Goal: Task Accomplishment & Management: Manage account settings

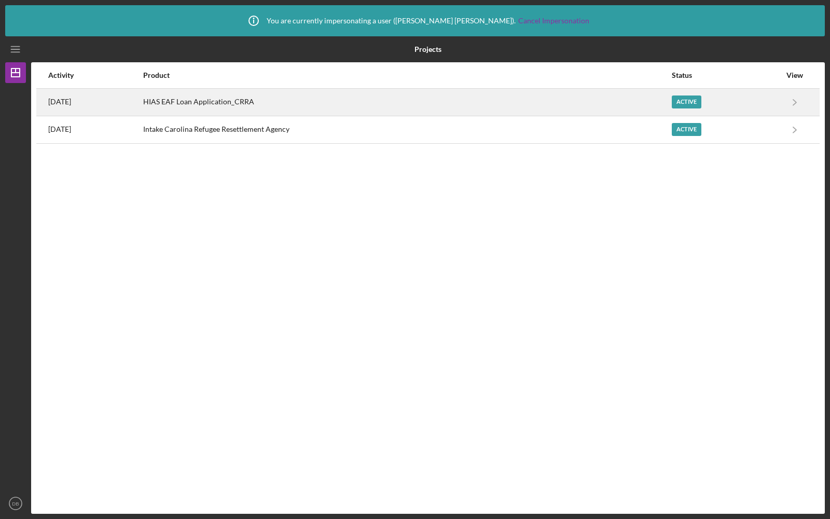
click at [359, 101] on div "HIAS EAF Loan Application_CRRA" at bounding box center [407, 102] width 528 height 26
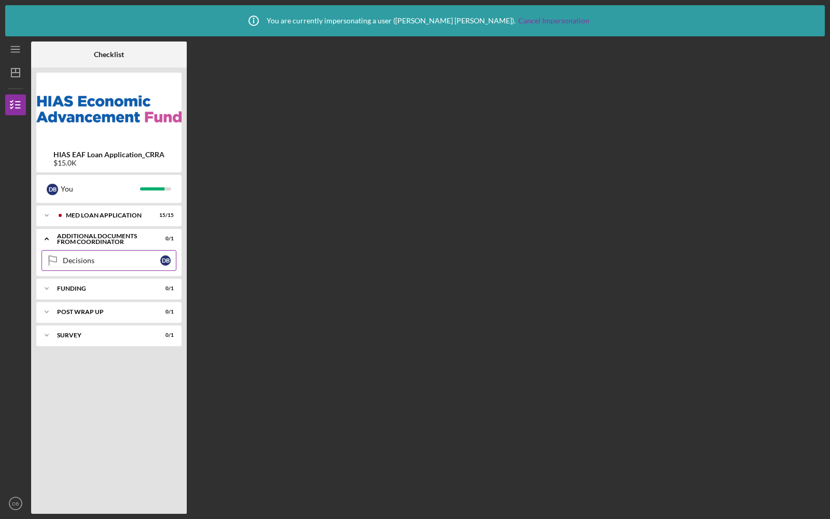
click at [89, 258] on div "Decisions" at bounding box center [112, 260] width 98 height 8
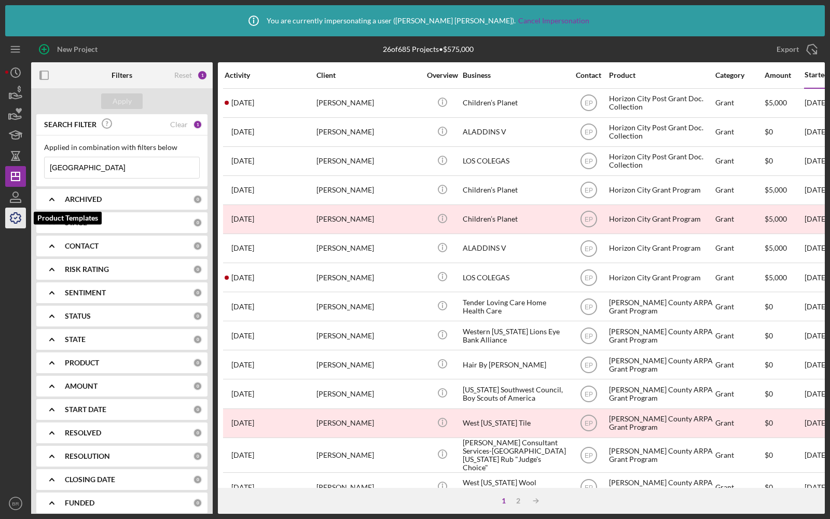
click at [12, 218] on icon "button" at bounding box center [16, 218] width 26 height 26
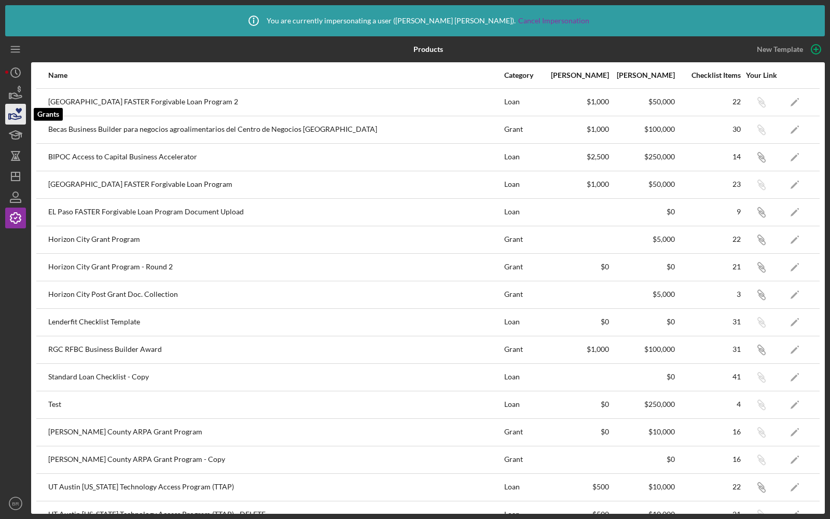
click at [20, 112] on icon "button" at bounding box center [16, 114] width 26 height 26
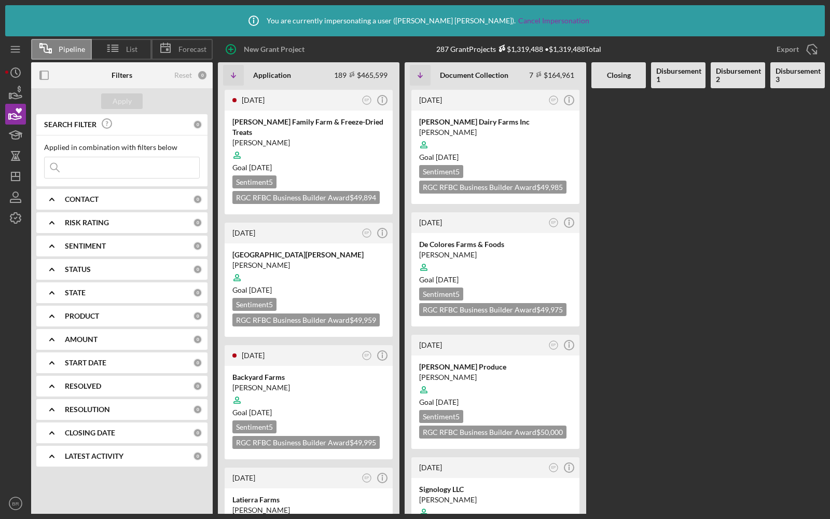
click at [62, 320] on icon "Icon/Expander" at bounding box center [52, 316] width 26 height 26
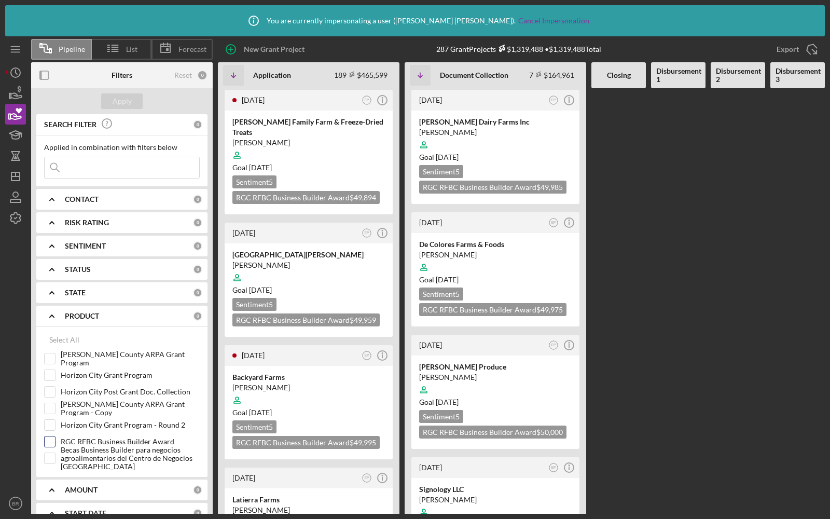
click at [51, 442] on input "RGC RFBC Business Builder Award" at bounding box center [50, 441] width 10 height 10
checkbox input "true"
click at [119, 104] on div "Apply" at bounding box center [122, 101] width 19 height 16
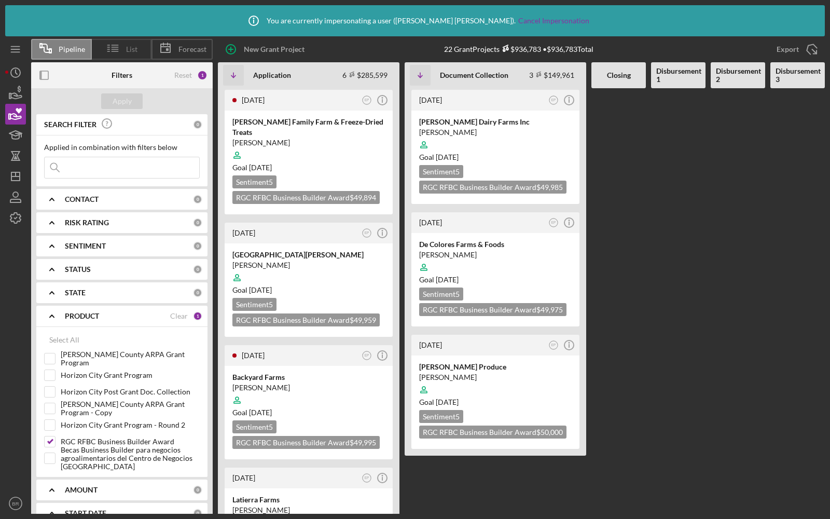
click at [119, 50] on icon at bounding box center [113, 48] width 26 height 26
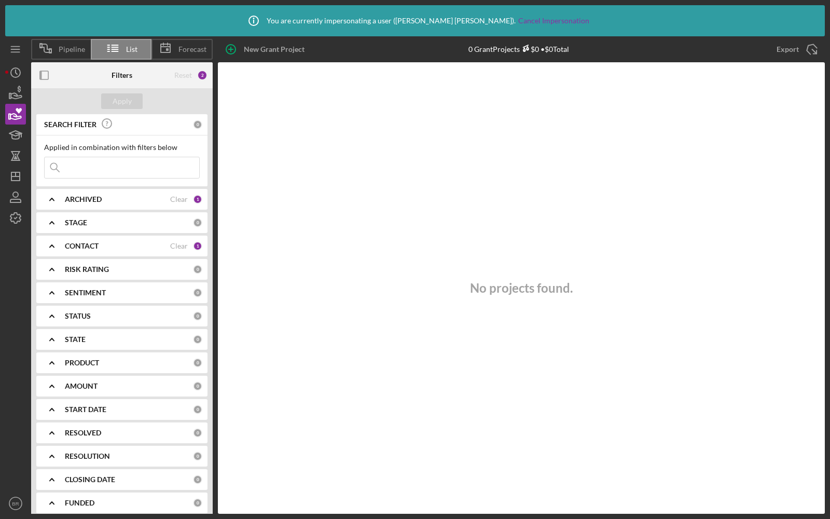
click at [145, 201] on div "ARCHIVED" at bounding box center [117, 199] width 105 height 8
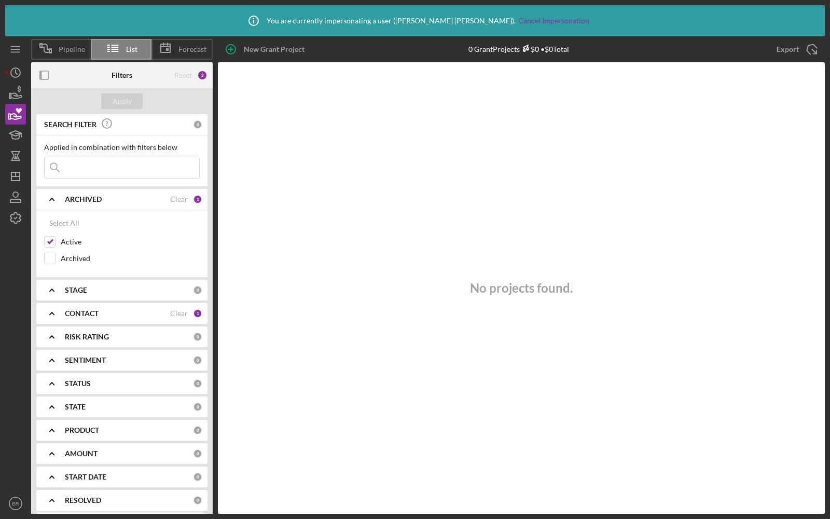
click at [85, 312] on b "CONTACT" at bounding box center [82, 313] width 34 height 8
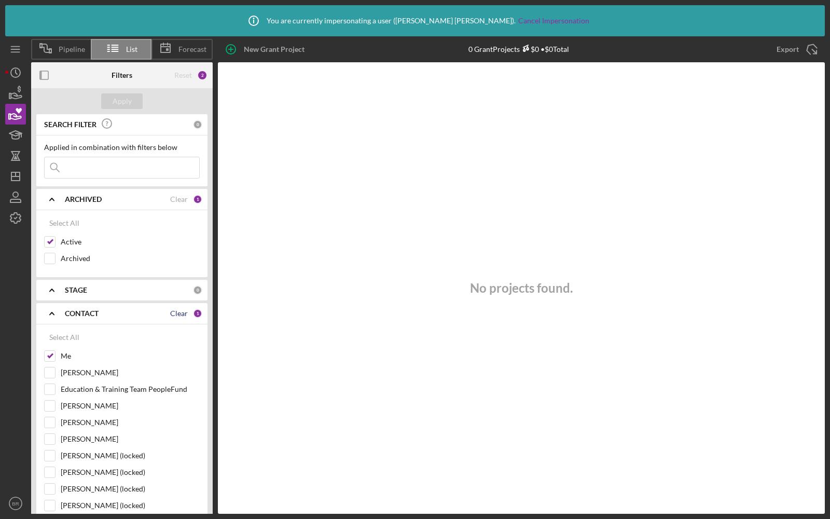
click at [182, 312] on div "Clear" at bounding box center [179, 313] width 18 height 8
checkbox input "false"
click at [54, 309] on icon "Icon/Expander" at bounding box center [52, 313] width 26 height 26
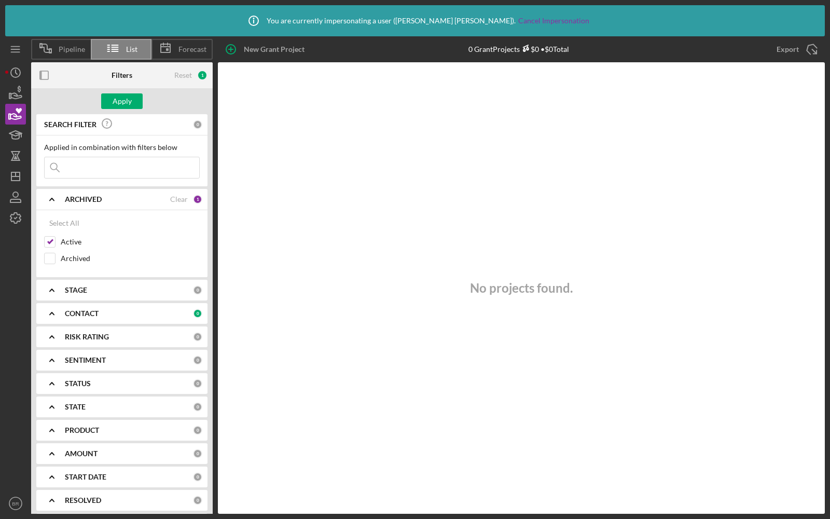
scroll to position [60, 0]
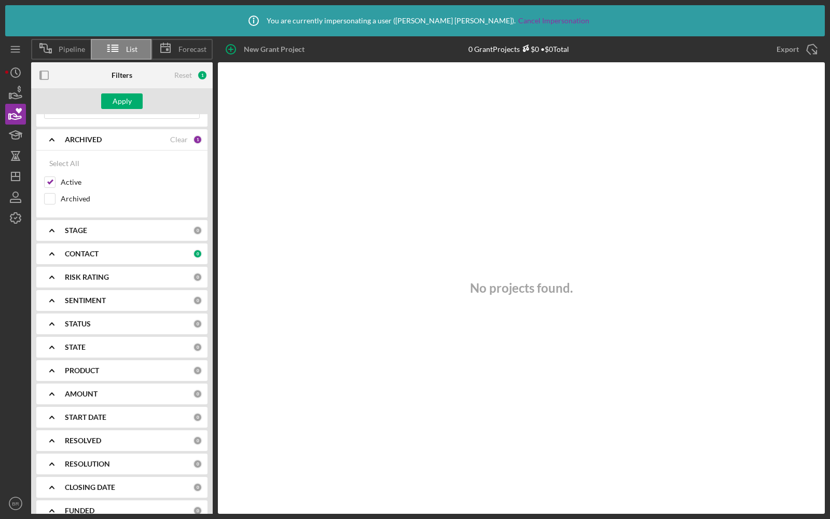
click at [104, 370] on div "PRODUCT" at bounding box center [129, 370] width 128 height 8
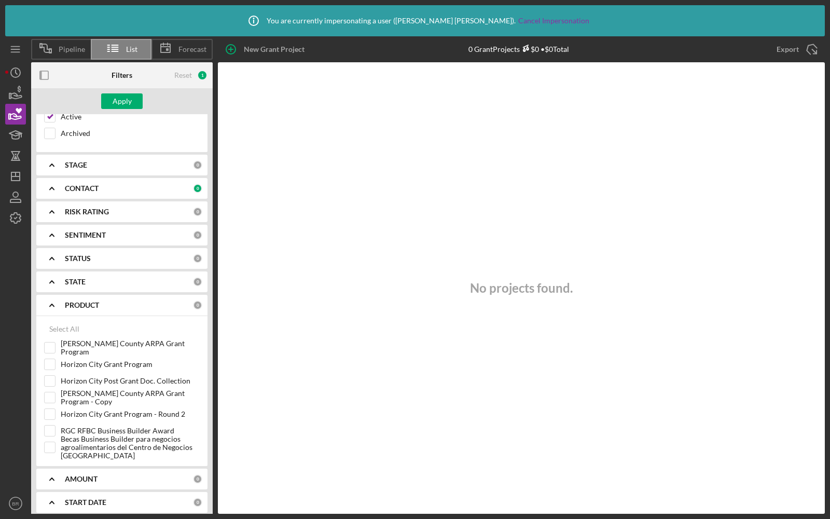
scroll to position [161, 0]
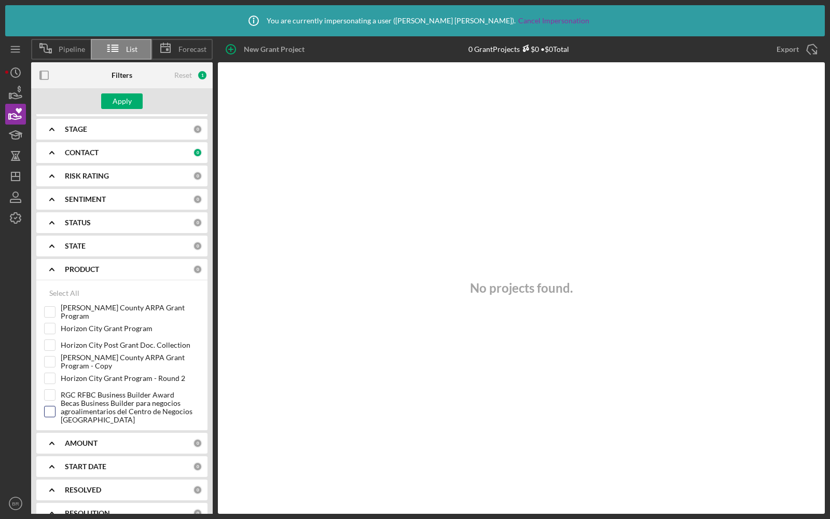
click at [47, 406] on input "Becas Business Builder para negocios agroalimentarios del Centro de Negocios Rí…" at bounding box center [50, 411] width 10 height 10
checkbox input "true"
click at [115, 94] on div "Apply" at bounding box center [122, 101] width 19 height 16
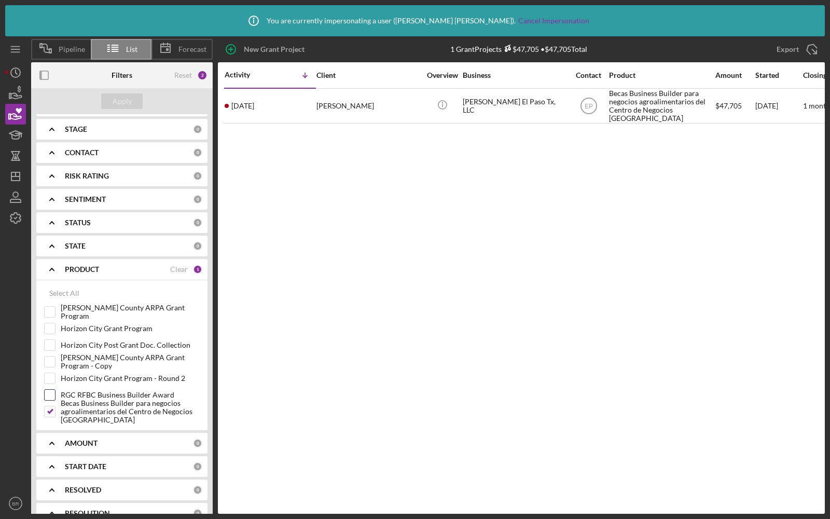
click at [50, 390] on input "RGC RFBC Business Builder Award" at bounding box center [50, 395] width 10 height 10
click at [118, 100] on div "Apply" at bounding box center [122, 101] width 19 height 16
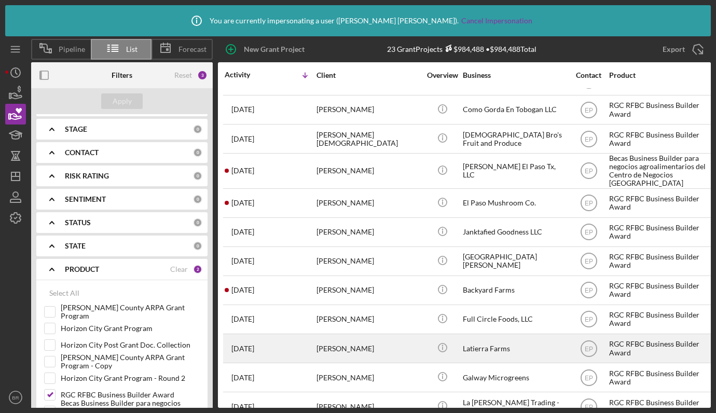
scroll to position [0, 0]
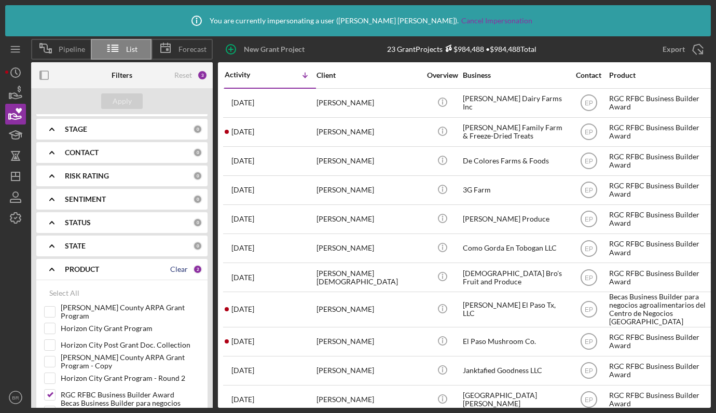
click at [177, 265] on div "Clear" at bounding box center [179, 269] width 18 height 8
checkbox input "false"
click at [117, 101] on div "Apply" at bounding box center [122, 101] width 19 height 16
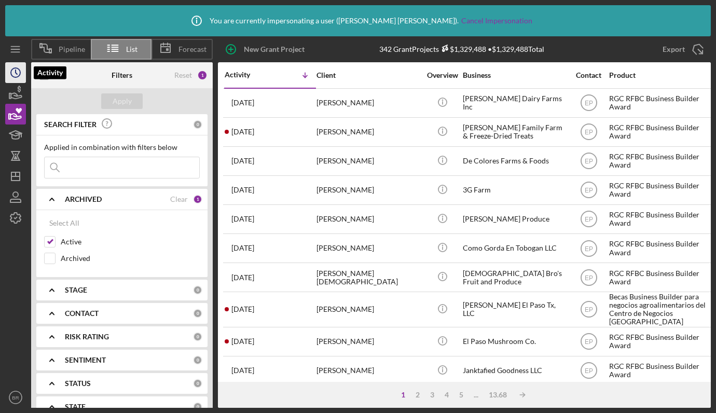
click at [9, 68] on icon "Icon/History" at bounding box center [16, 73] width 26 height 26
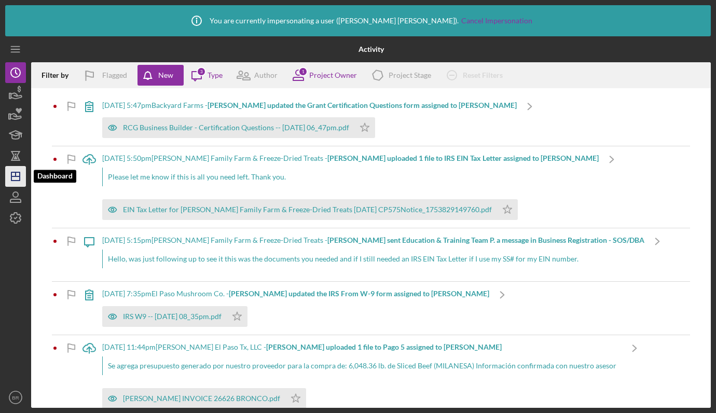
click at [16, 173] on line "button" at bounding box center [16, 174] width 0 height 4
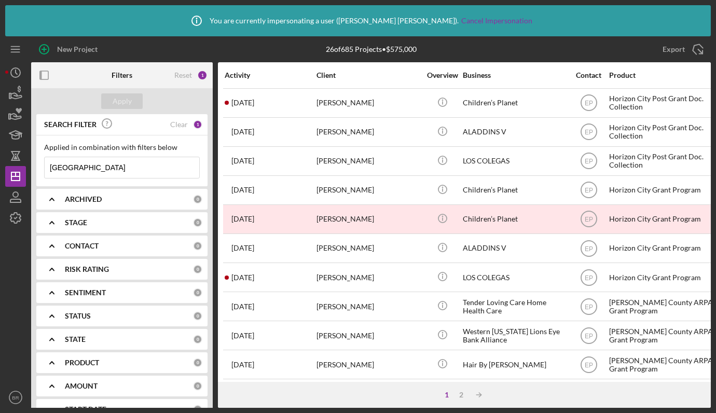
click at [235, 73] on div "Activity" at bounding box center [270, 75] width 91 height 8
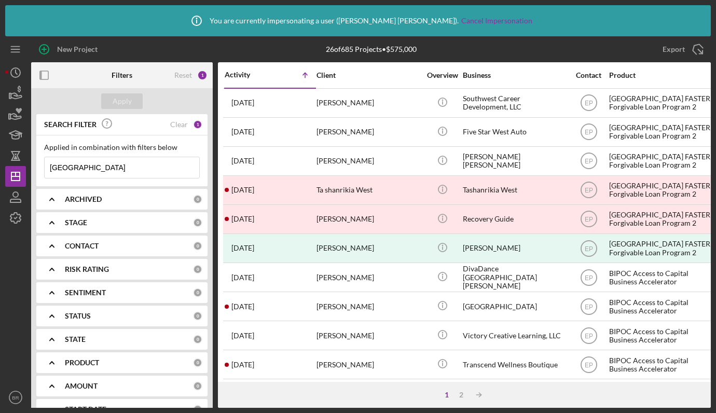
click at [235, 73] on div "Activity" at bounding box center [248, 75] width 46 height 8
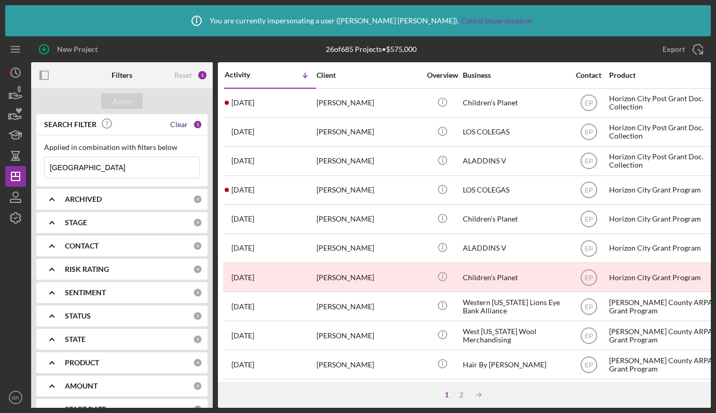
click at [181, 123] on div "Clear" at bounding box center [179, 124] width 18 height 8
click at [116, 106] on div "Apply" at bounding box center [122, 101] width 19 height 16
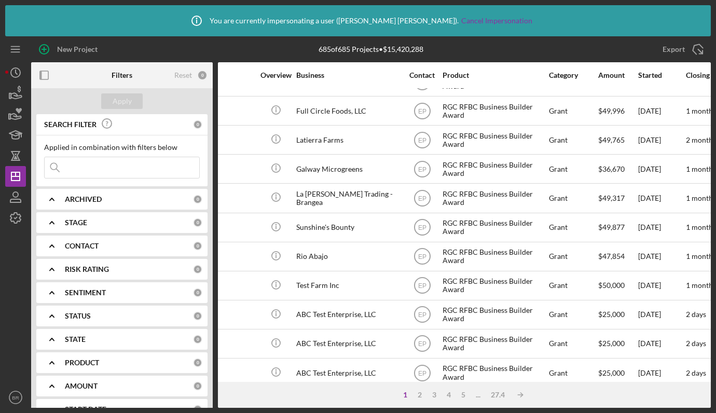
scroll to position [0, 167]
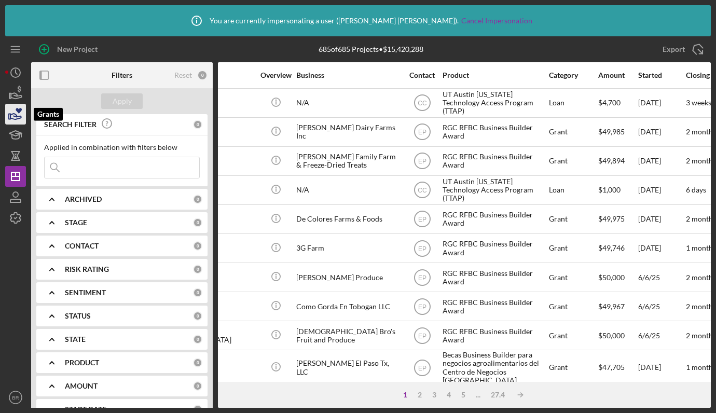
click at [14, 115] on icon "button" at bounding box center [16, 114] width 26 height 26
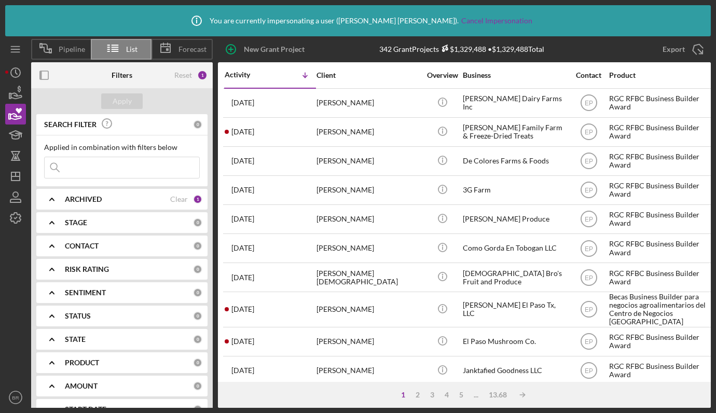
click at [68, 202] on b "ARCHIVED" at bounding box center [83, 199] width 37 height 8
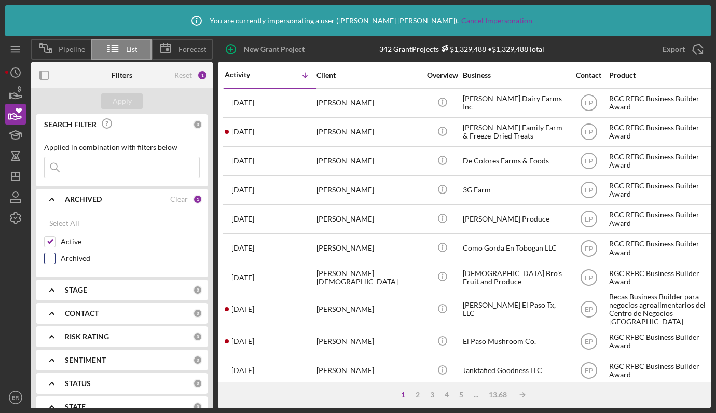
click at [47, 254] on input "Archived" at bounding box center [50, 258] width 10 height 10
checkbox input "true"
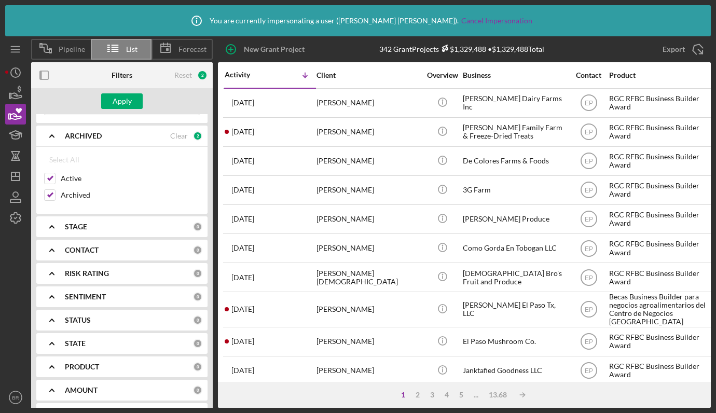
click at [54, 251] on icon "Icon/Expander" at bounding box center [52, 250] width 26 height 26
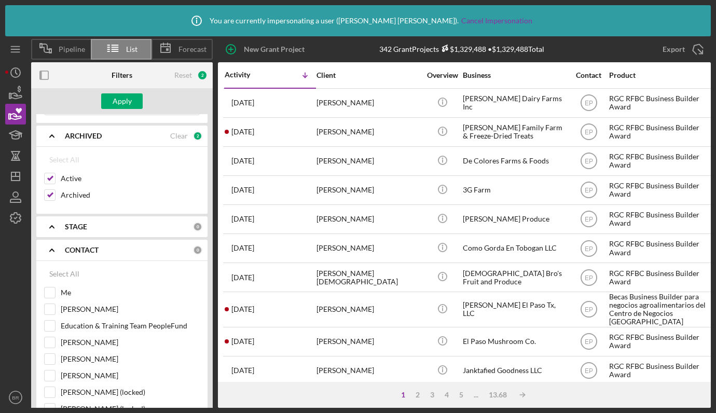
click at [51, 250] on icon "Icon/Expander" at bounding box center [52, 250] width 26 height 26
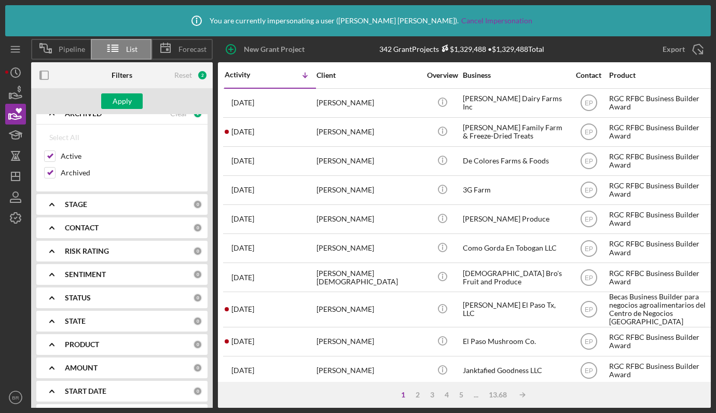
scroll to position [105, 0]
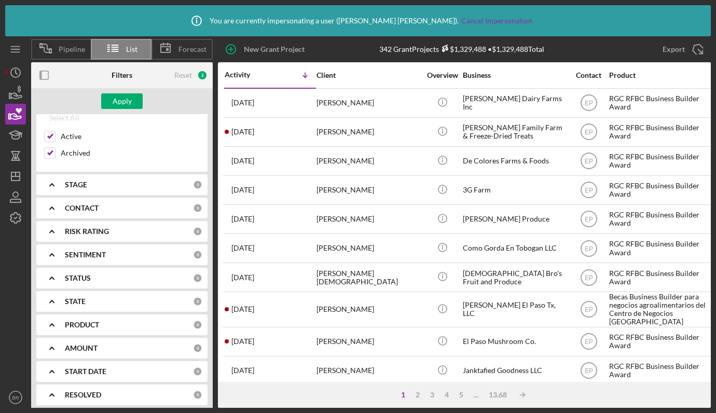
click at [52, 318] on icon "Icon/Expander" at bounding box center [52, 325] width 26 height 26
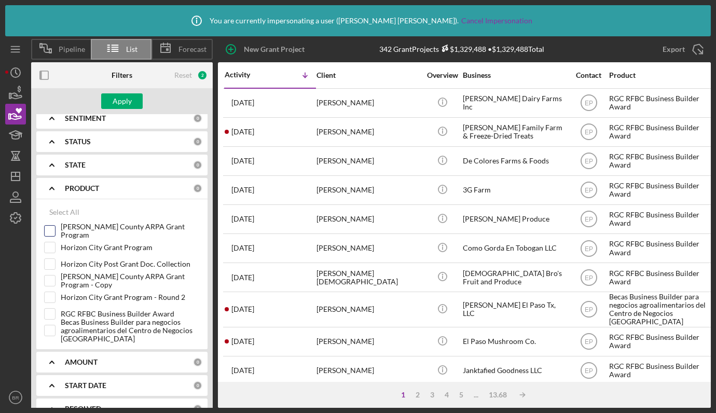
scroll to position [249, 0]
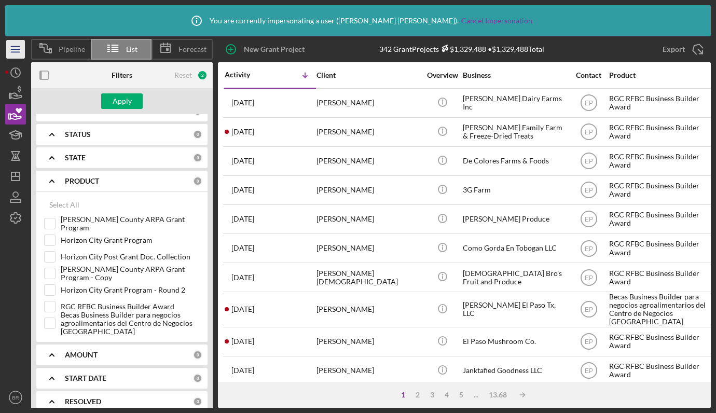
click at [19, 50] on icon "Icon/Menu" at bounding box center [15, 49] width 23 height 23
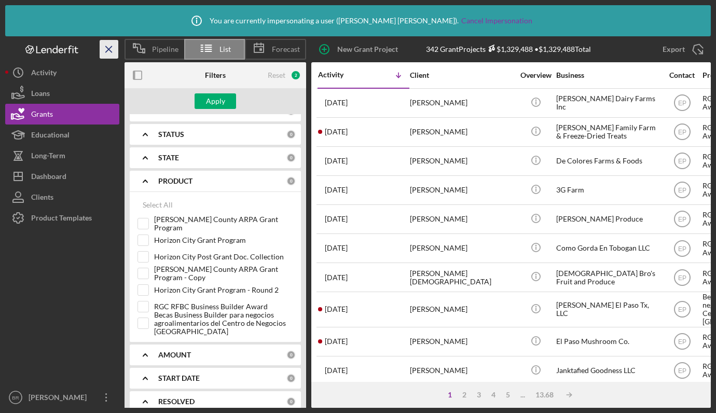
click at [107, 50] on line "button" at bounding box center [109, 49] width 6 height 6
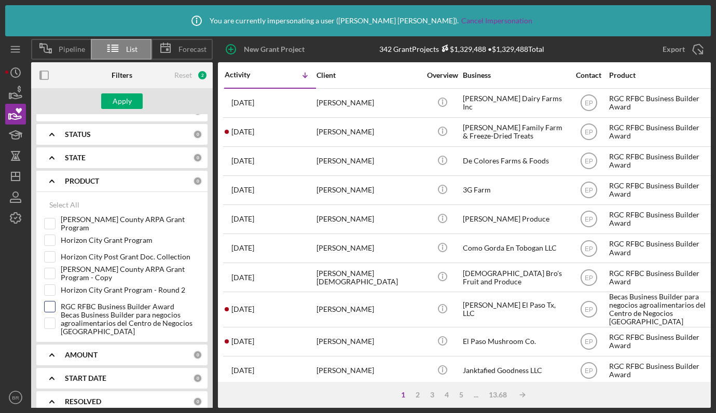
click at [48, 305] on input "RGC RFBC Business Builder Award" at bounding box center [50, 306] width 10 height 10
checkbox input "true"
click at [48, 319] on input "Becas Business Builder para negocios agroalimentarios del Centro de Negocios Rí…" at bounding box center [50, 323] width 10 height 10
checkbox input "true"
click at [122, 101] on div "Apply" at bounding box center [122, 101] width 19 height 16
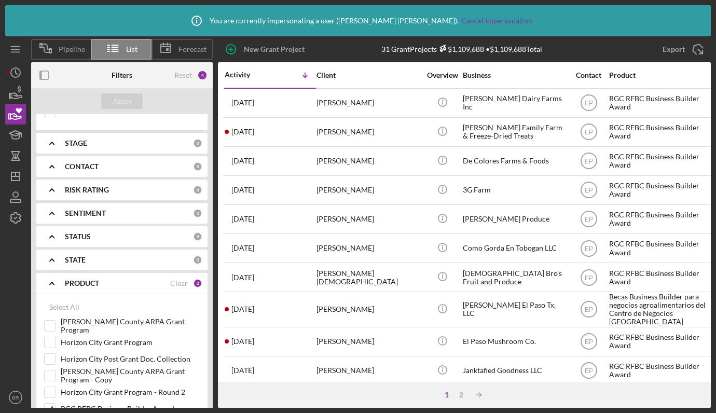
scroll to position [87, 0]
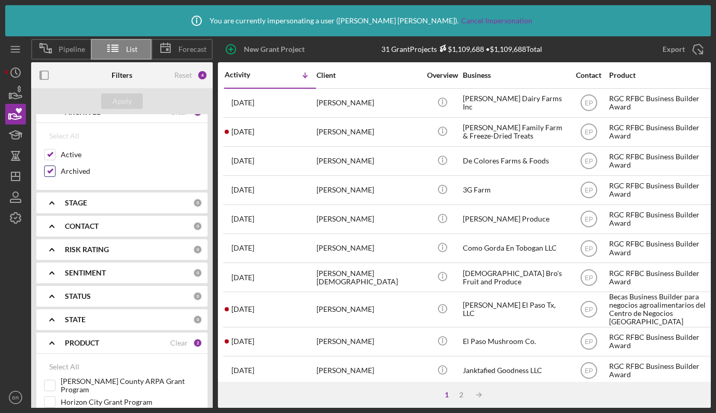
click at [47, 167] on input "Archived" at bounding box center [50, 171] width 10 height 10
checkbox input "false"
click at [113, 100] on div "Apply" at bounding box center [122, 101] width 19 height 16
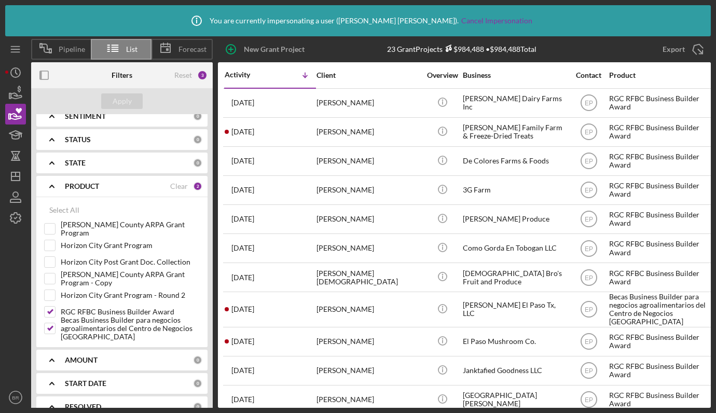
scroll to position [252, 0]
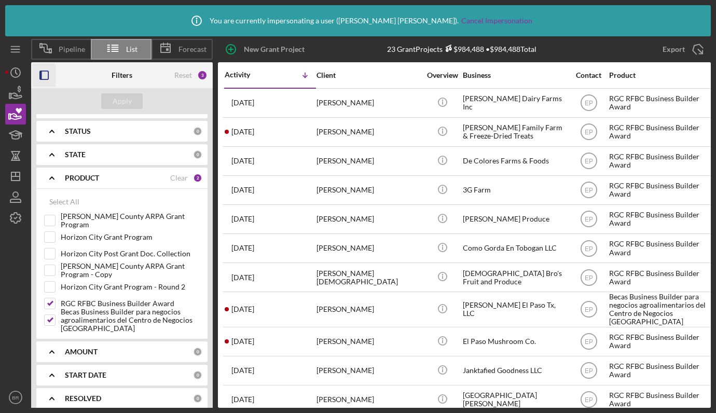
click at [40, 75] on rect "button" at bounding box center [41, 75] width 2 height 8
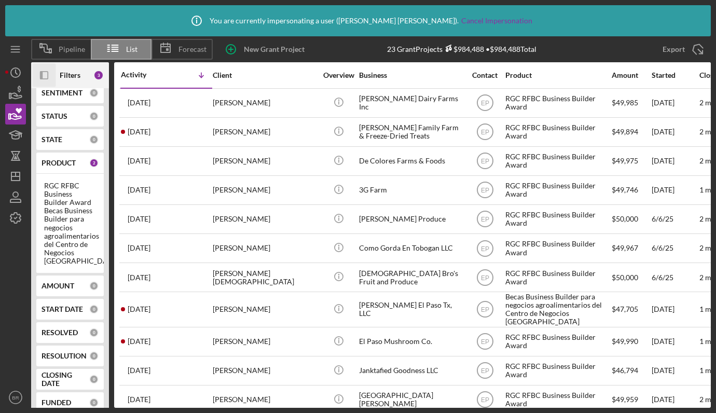
scroll to position [159, 0]
drag, startPoint x: 395, startPoint y: 47, endPoint x: 377, endPoint y: 48, distance: 18.2
click at [377, 48] on div "New Grant Project 23 Grant Projects $984,488 • $984,488 Total Export Icon/Export" at bounding box center [462, 49] width 498 height 26
click at [374, 48] on div "New Grant Project 23 Grant Projects $984,488 • $984,488 Total Export Icon/Export" at bounding box center [462, 49] width 498 height 26
drag, startPoint x: 393, startPoint y: 49, endPoint x: 373, endPoint y: 49, distance: 20.8
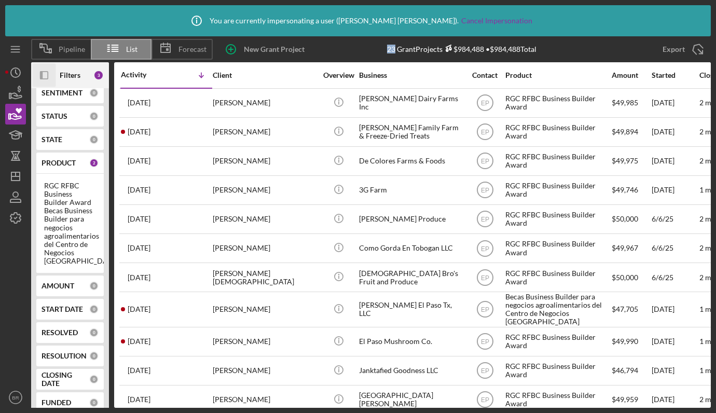
click at [373, 49] on div "New Grant Project 23 Grant Projects $984,488 • $984,488 Total Export Icon/Export" at bounding box center [462, 49] width 498 height 26
click at [381, 49] on div "New Grant Project 23 Grant Projects $984,488 • $984,488 Total Export Icon/Export" at bounding box center [462, 49] width 498 height 26
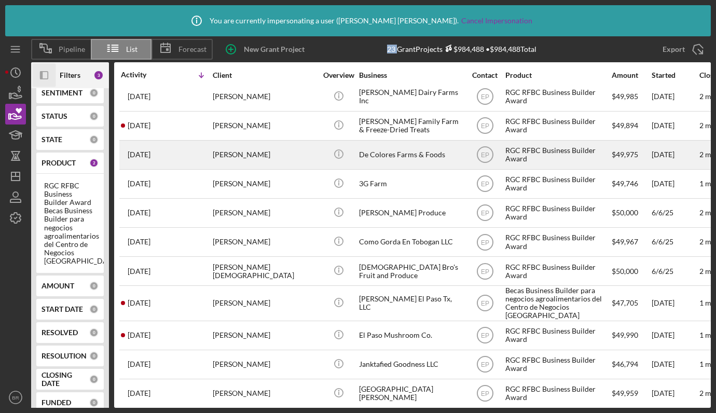
scroll to position [0, 0]
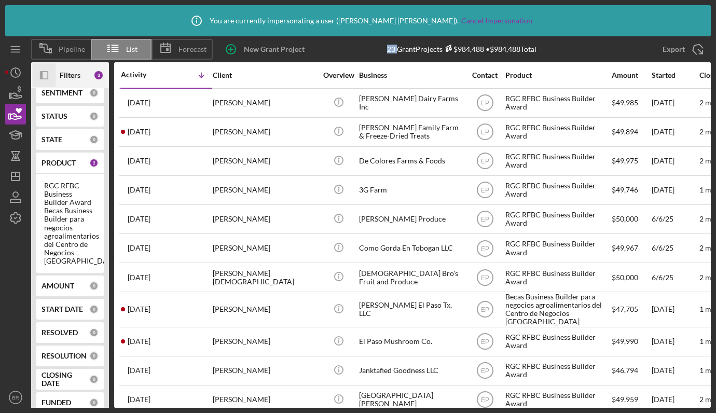
click at [45, 72] on icon "Icon/Panel Side Expand" at bounding box center [44, 75] width 23 height 23
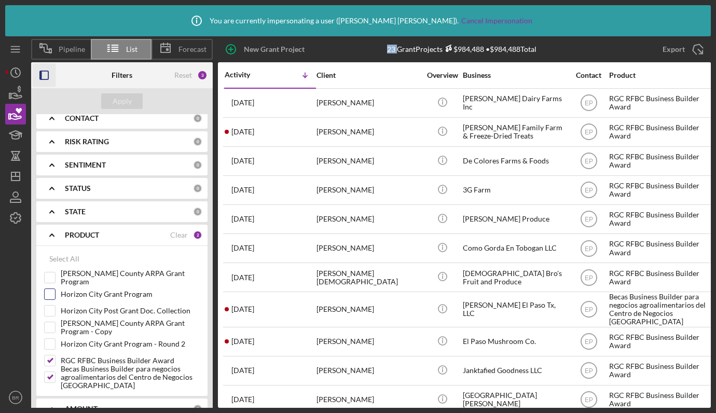
scroll to position [205, 0]
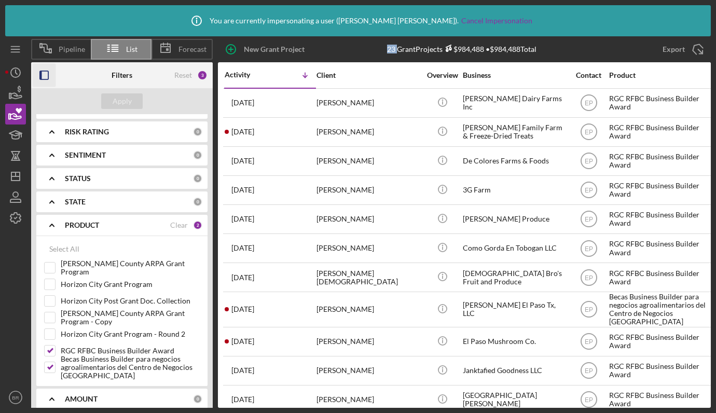
click at [46, 79] on rect "button" at bounding box center [44, 75] width 8 height 8
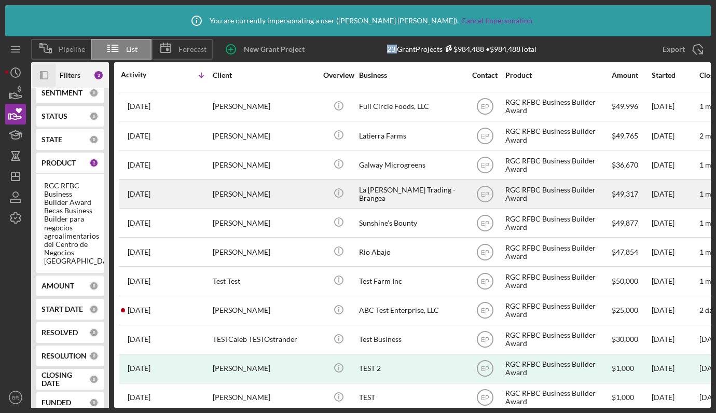
scroll to position [0, 0]
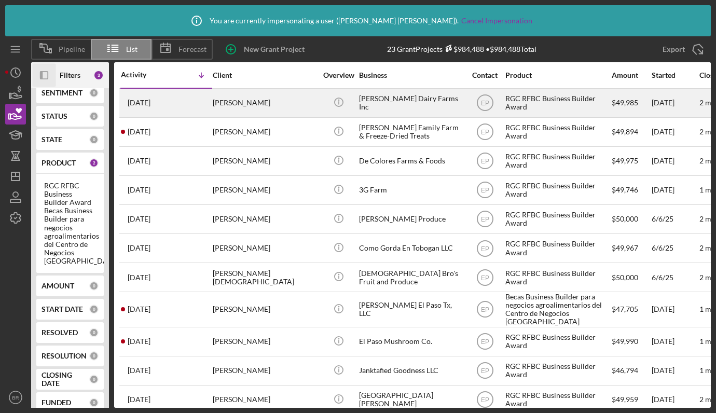
click at [457, 103] on div "Knolle Dairy Farms Inc" at bounding box center [411, 102] width 104 height 27
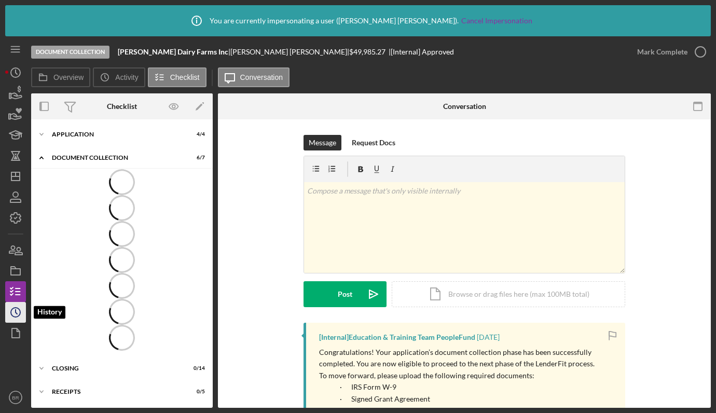
click at [13, 314] on icon "Icon/History" at bounding box center [16, 312] width 26 height 26
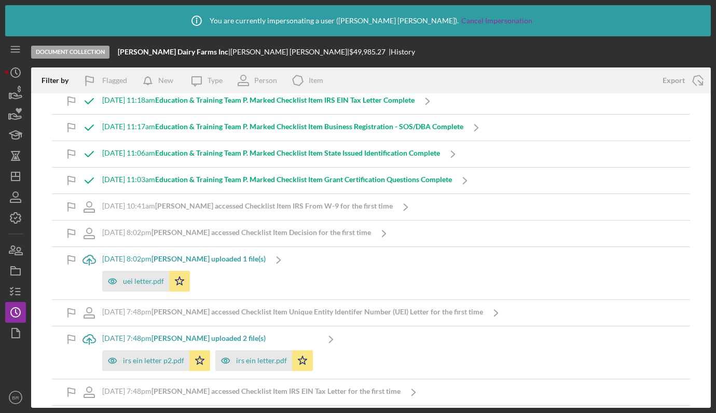
scroll to position [1220, 0]
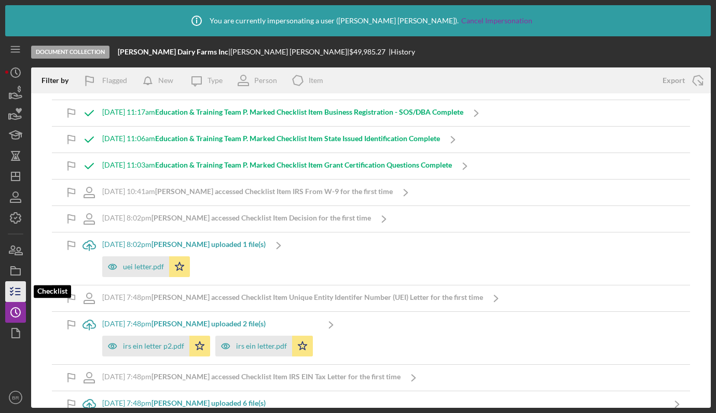
click at [17, 291] on icon "button" at bounding box center [16, 292] width 26 height 26
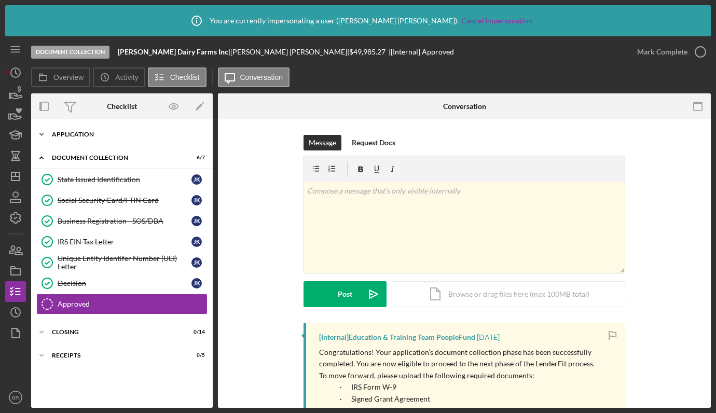
click at [117, 140] on div "Icon/Expander Application 4 / 4" at bounding box center [122, 134] width 182 height 21
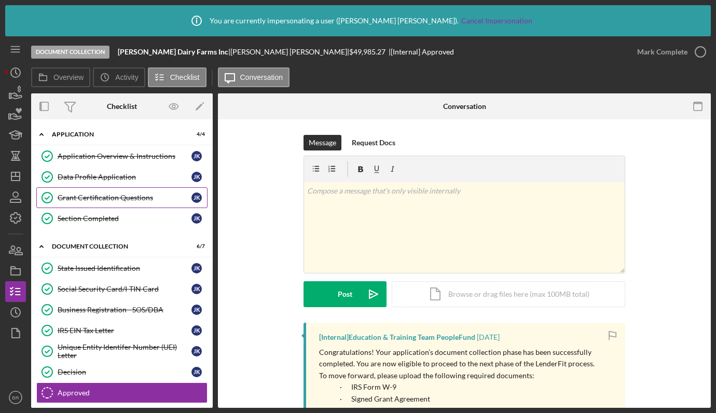
click at [95, 196] on div "Grant Certification Questions" at bounding box center [125, 198] width 134 height 8
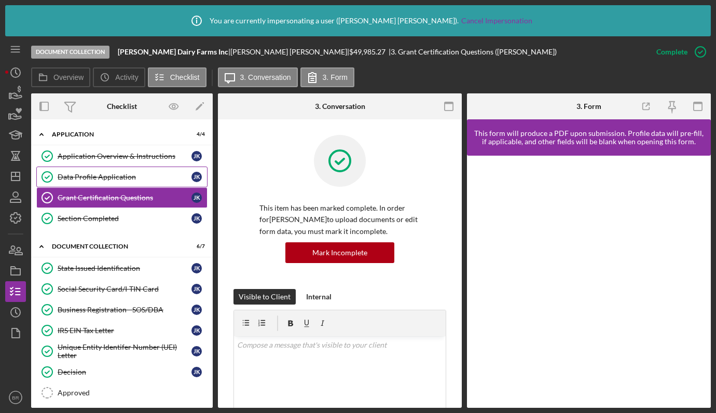
click at [101, 169] on link "Data Profile Application Data Profile Application J K" at bounding box center [121, 177] width 171 height 21
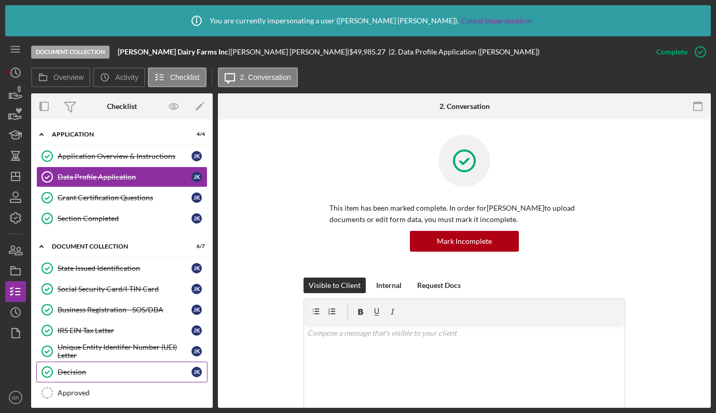
scroll to position [46, 0]
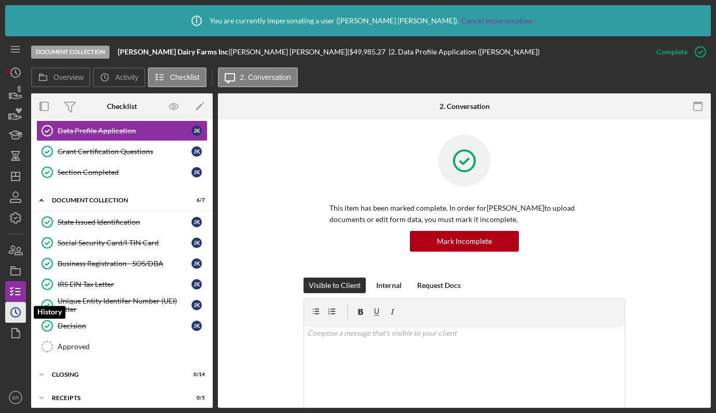
click at [13, 312] on icon "Icon/History" at bounding box center [16, 312] width 26 height 26
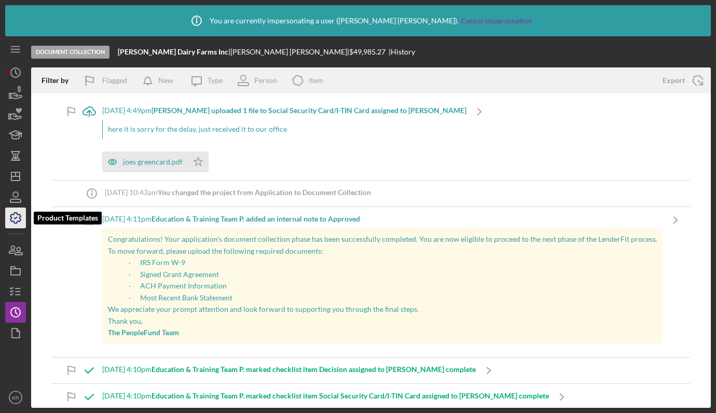
click at [11, 221] on icon "button" at bounding box center [15, 218] width 10 height 10
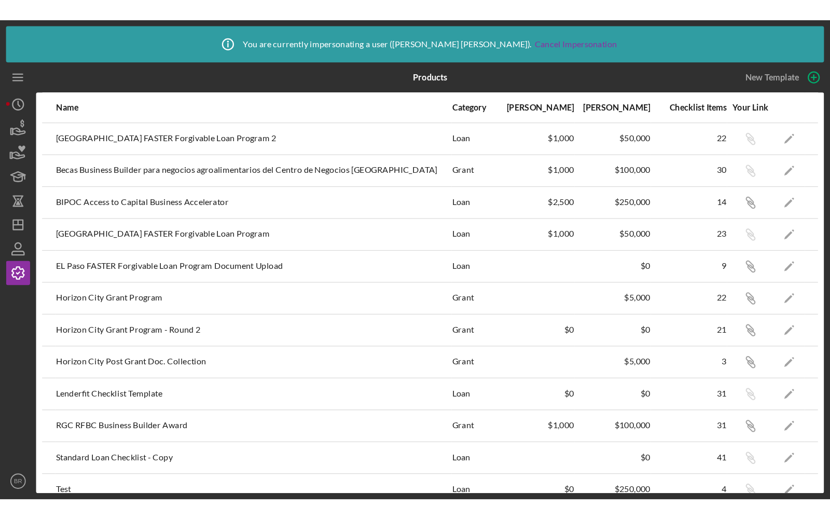
scroll to position [121, 0]
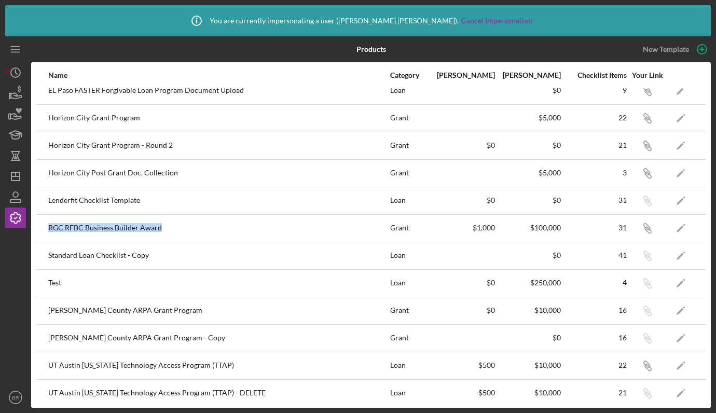
drag, startPoint x: 47, startPoint y: 224, endPoint x: 177, endPoint y: 229, distance: 130.3
click at [177, 229] on tr "RGC RFBC Business Builder Award Grant $1,000 $100,000 31 Icon/Link Icon/Edit" at bounding box center [370, 227] width 669 height 27
click at [16, 405] on icon "BR" at bounding box center [15, 397] width 21 height 26
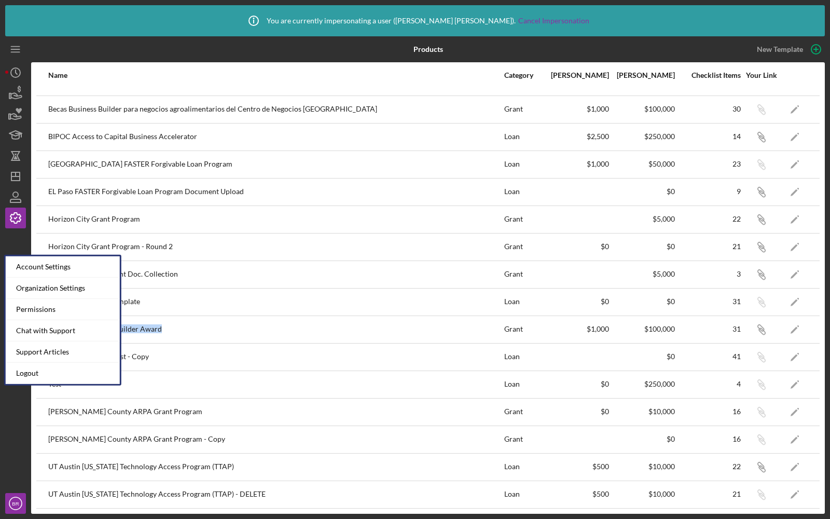
scroll to position [16, 0]
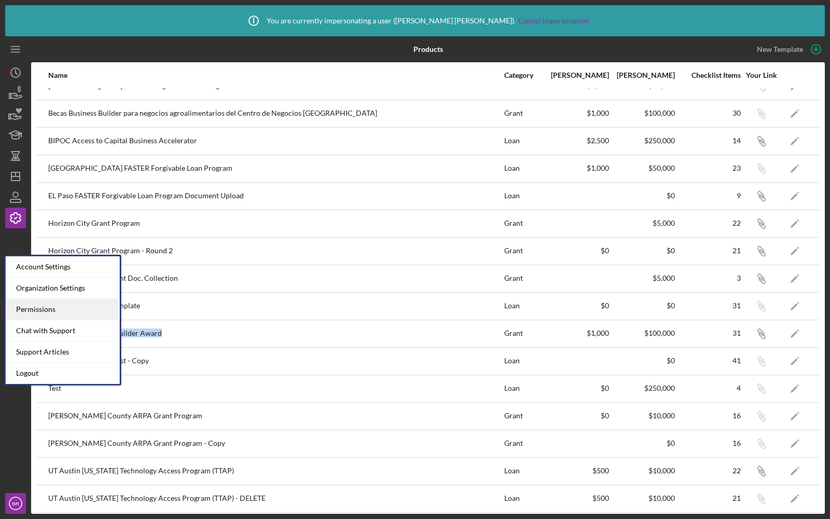
click at [57, 312] on div "Permissions" at bounding box center [63, 309] width 114 height 21
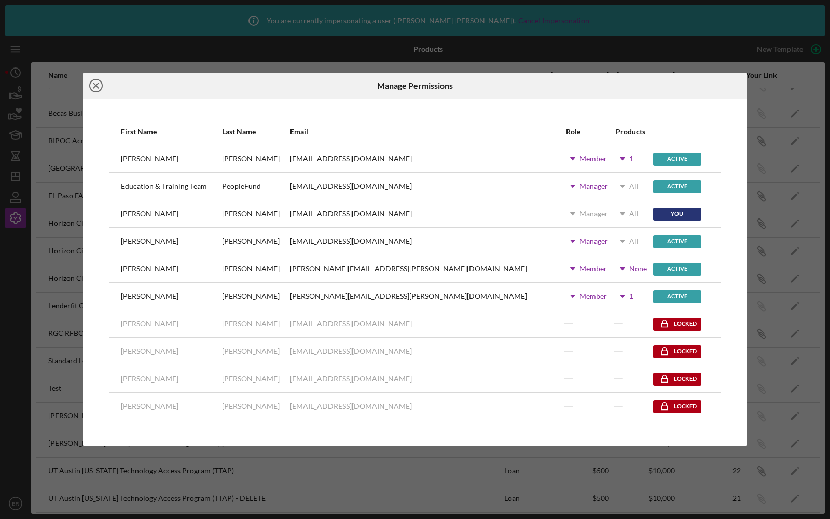
click at [99, 89] on icon "Icon/Close" at bounding box center [96, 86] width 26 height 26
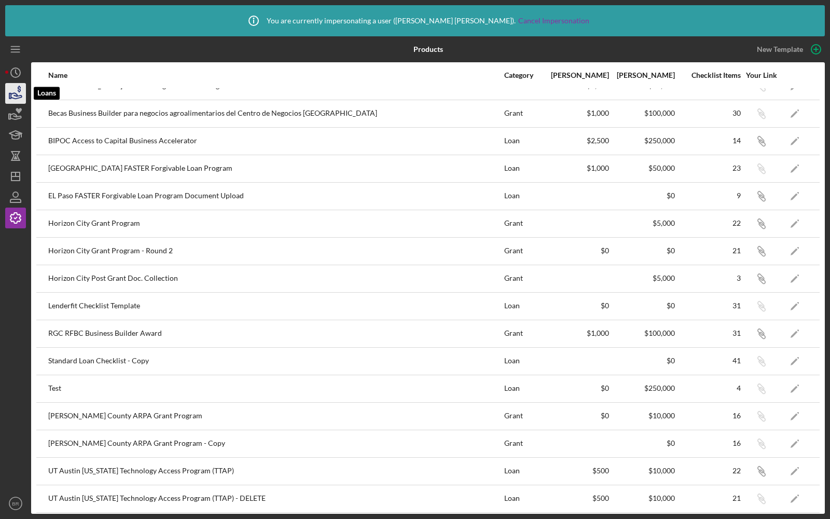
click at [16, 88] on icon "button" at bounding box center [16, 93] width 26 height 26
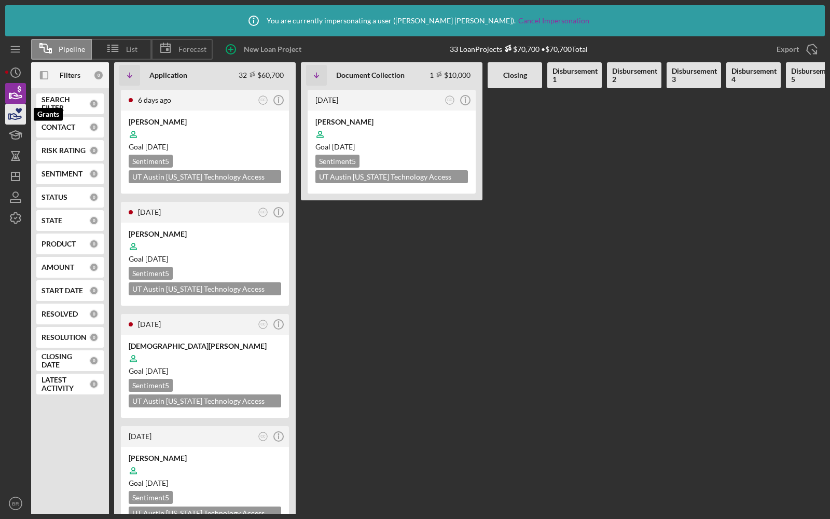
click at [7, 115] on icon "button" at bounding box center [16, 114] width 26 height 26
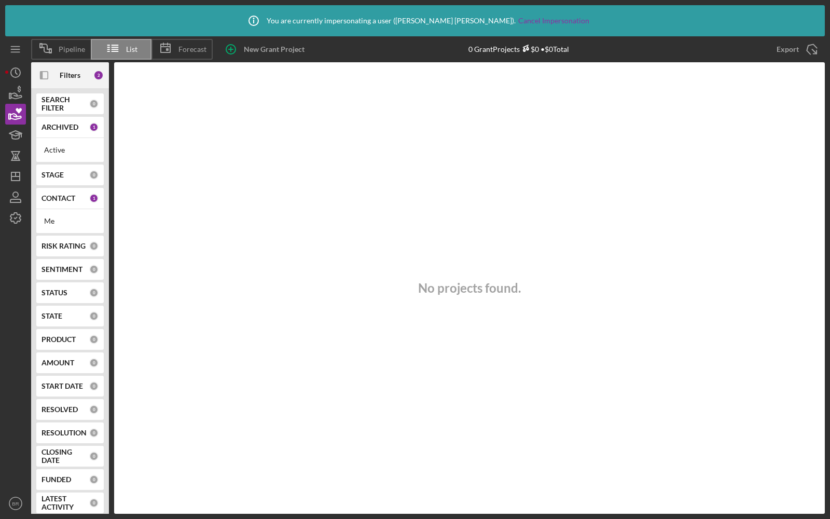
click at [64, 201] on b "CONTACT" at bounding box center [59, 198] width 34 height 8
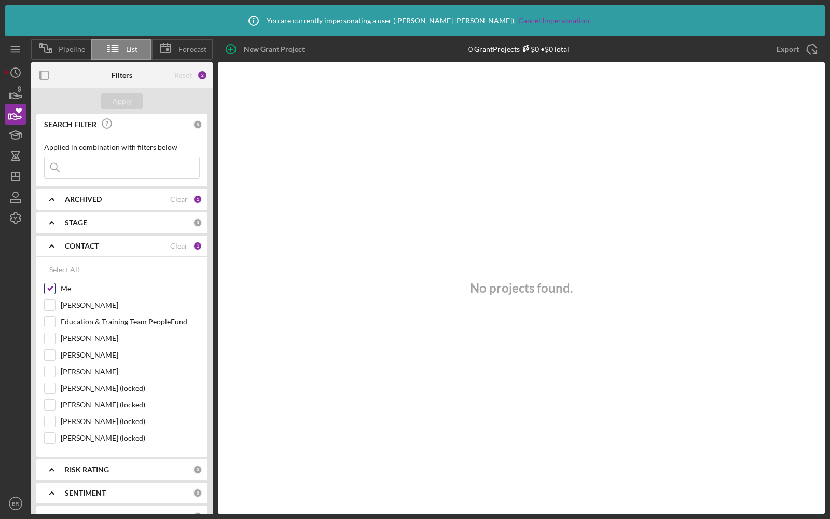
click at [49, 284] on input "Me" at bounding box center [50, 288] width 10 height 10
checkbox input "false"
click at [128, 100] on div "Apply" at bounding box center [122, 101] width 19 height 16
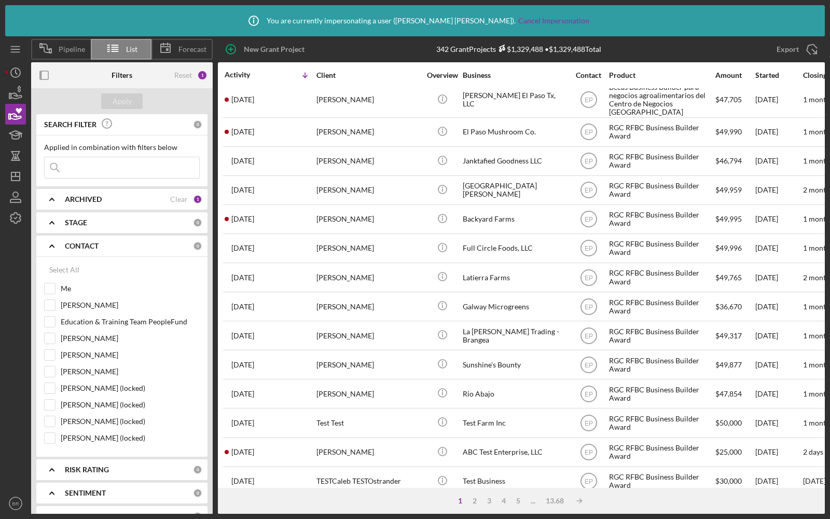
scroll to position [256, 0]
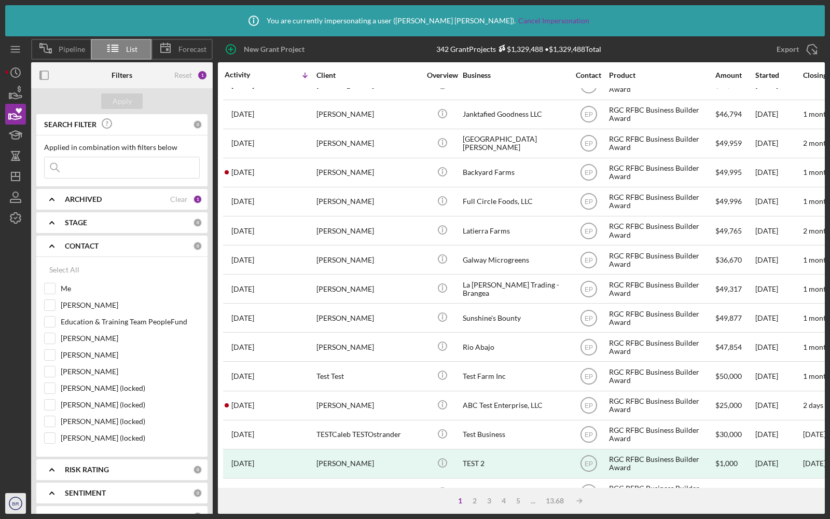
click at [12, 504] on text "BR" at bounding box center [15, 504] width 7 height 6
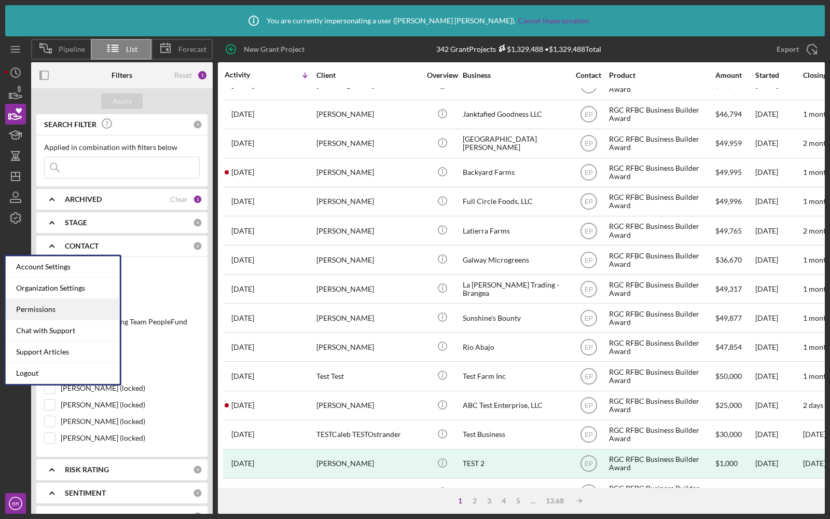
click at [32, 314] on div "Permissions" at bounding box center [63, 309] width 114 height 21
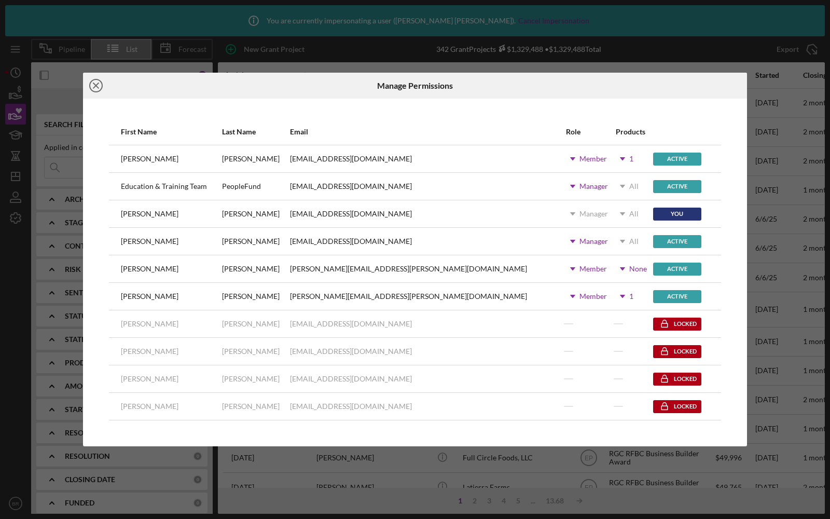
click at [97, 86] on line at bounding box center [95, 85] width 5 height 5
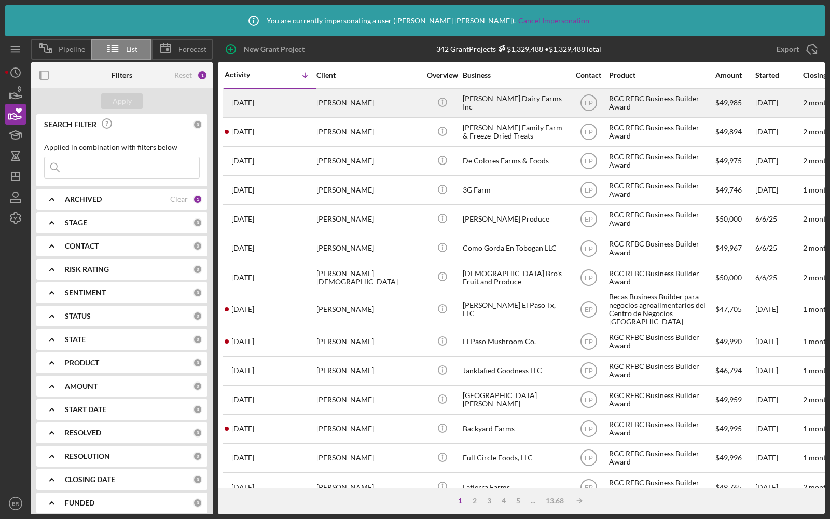
click at [636, 103] on div "RGC RFBC Business Builder Award" at bounding box center [661, 102] width 104 height 27
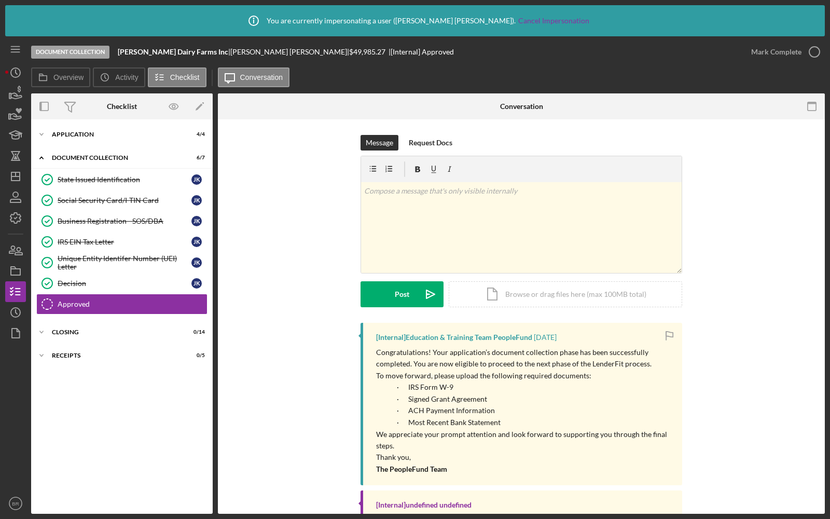
scroll to position [101, 0]
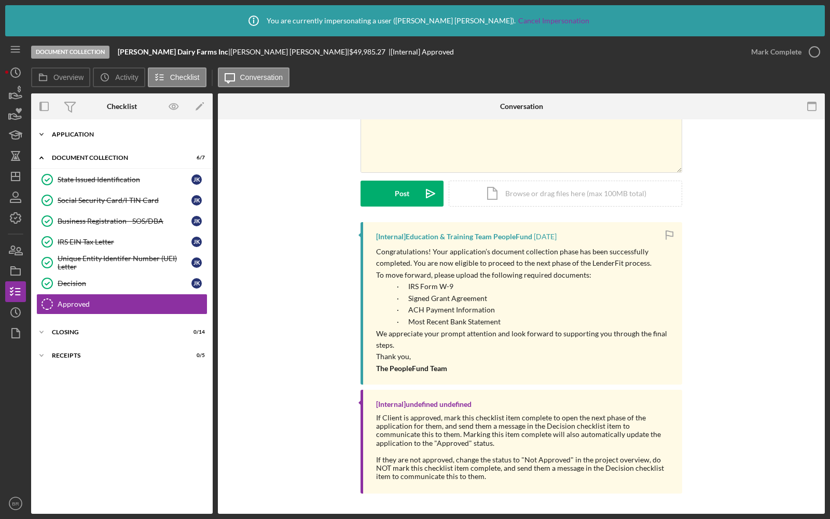
click at [98, 136] on div "Application" at bounding box center [126, 134] width 148 height 6
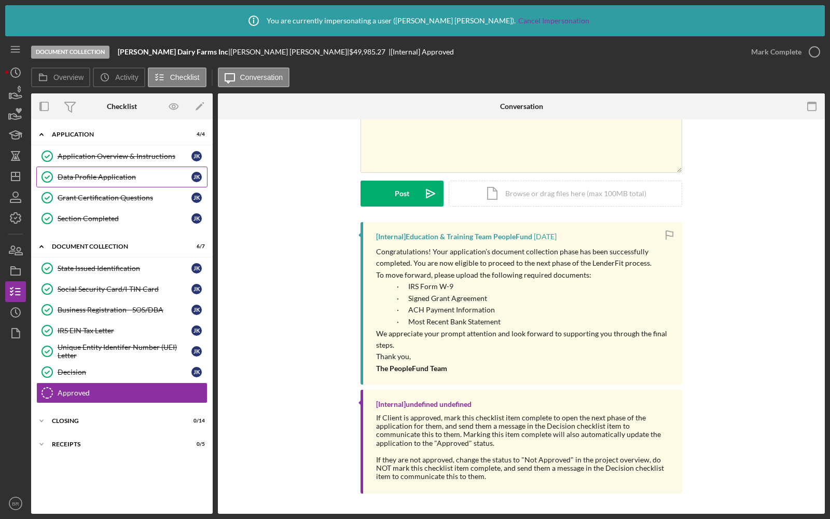
click at [102, 180] on div "Data Profile Application" at bounding box center [125, 177] width 134 height 8
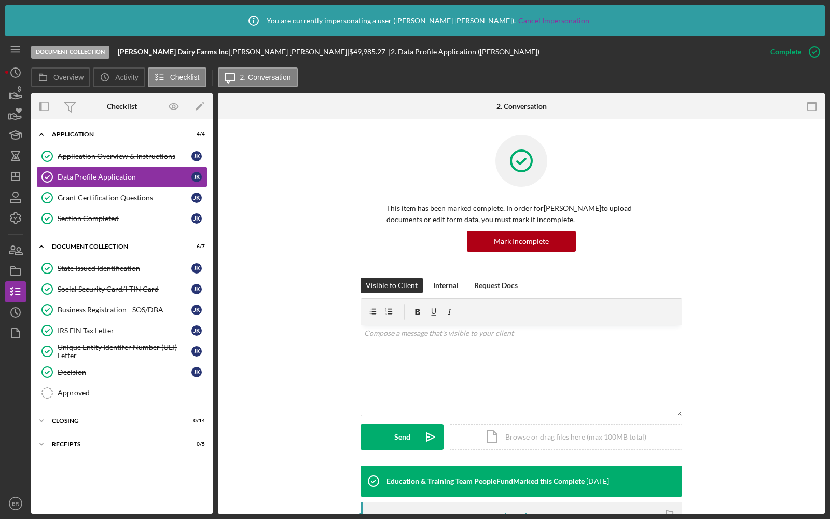
scroll to position [230, 0]
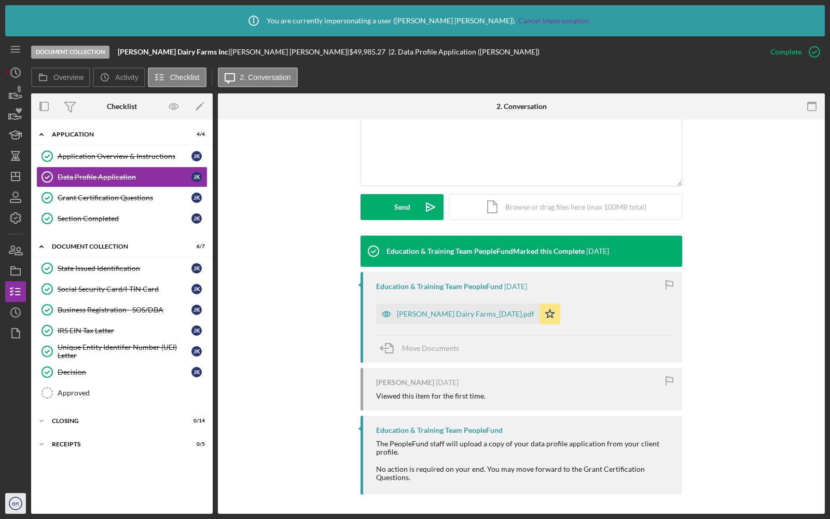
click at [15, 502] on text "BR" at bounding box center [15, 504] width 7 height 6
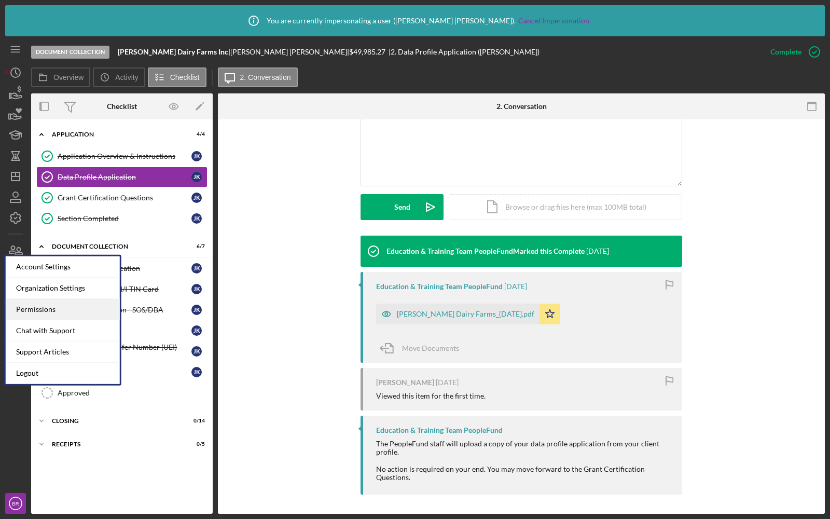
click at [37, 305] on div "Permissions" at bounding box center [63, 309] width 114 height 21
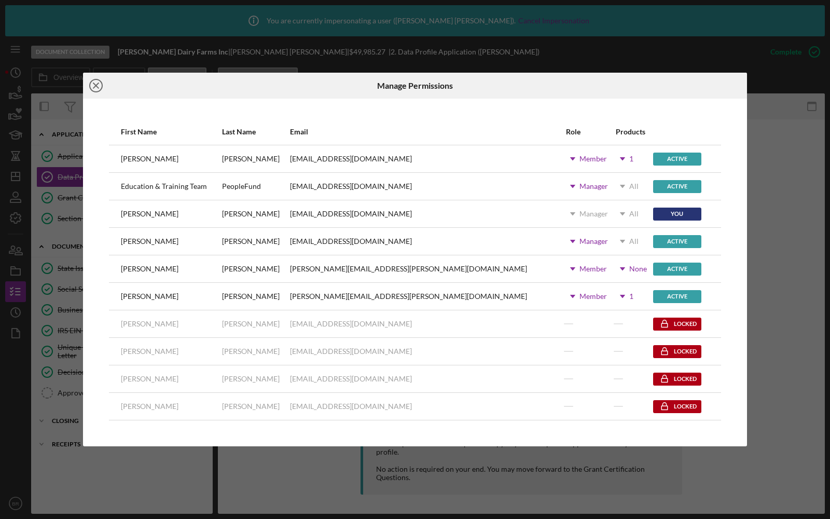
click at [93, 88] on icon "Icon/Close" at bounding box center [96, 86] width 26 height 26
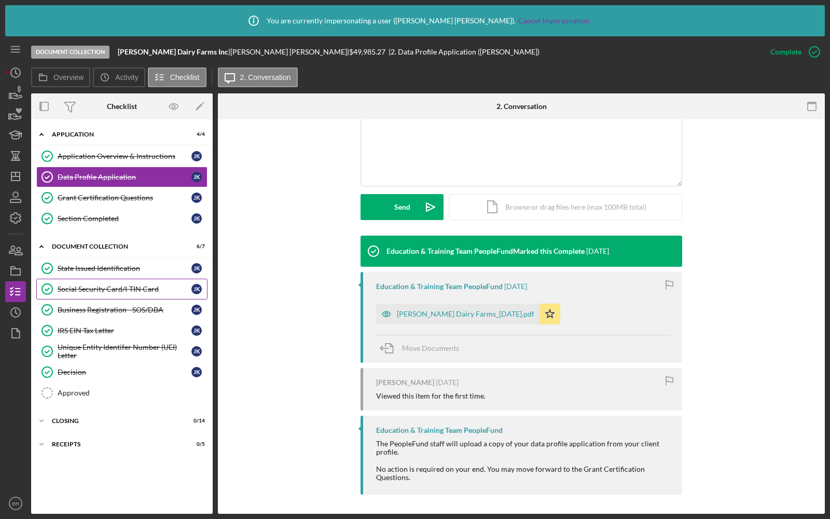
click at [116, 285] on div "Social Security Card/I-TIN Card" at bounding box center [125, 289] width 134 height 8
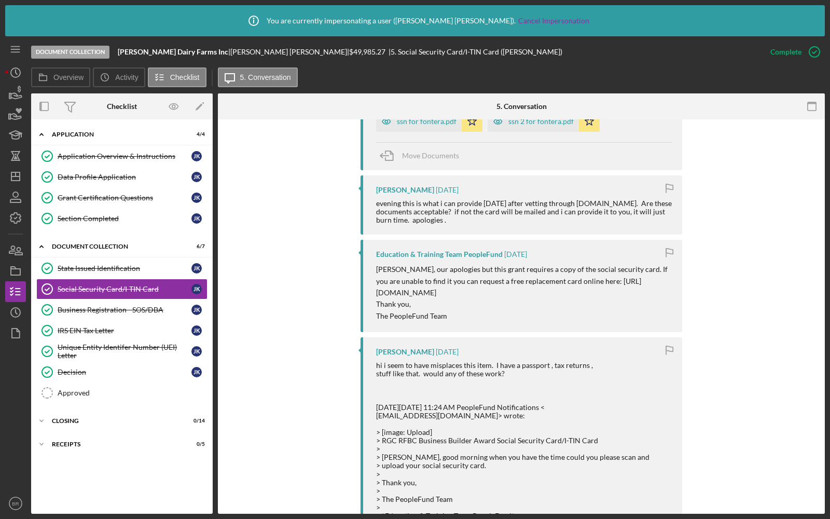
scroll to position [961, 0]
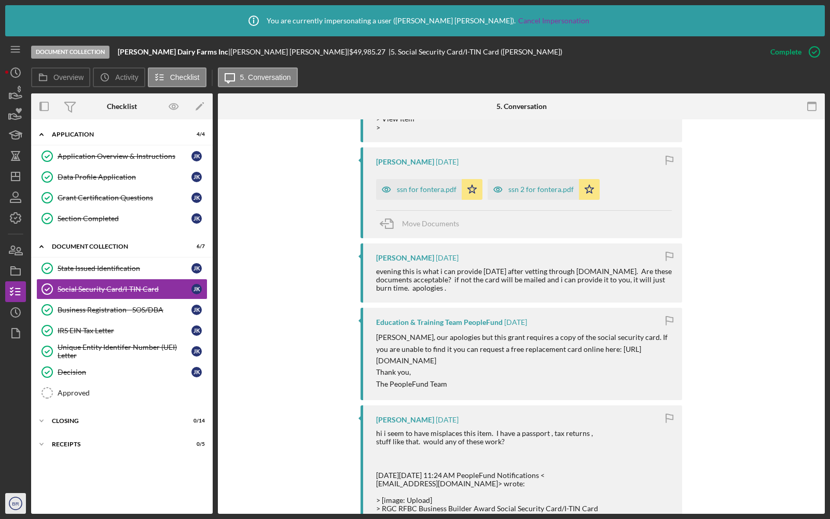
click at [17, 496] on icon "BR" at bounding box center [15, 503] width 21 height 26
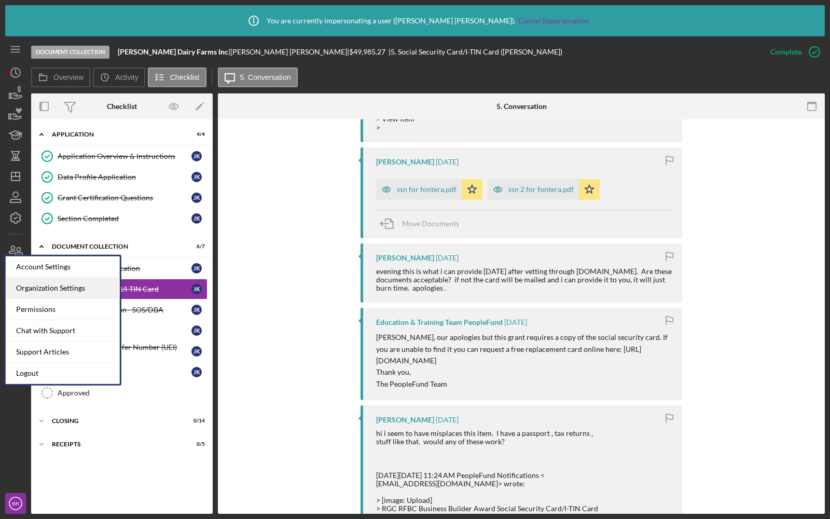
click at [41, 280] on div "Organization Settings" at bounding box center [63, 288] width 114 height 21
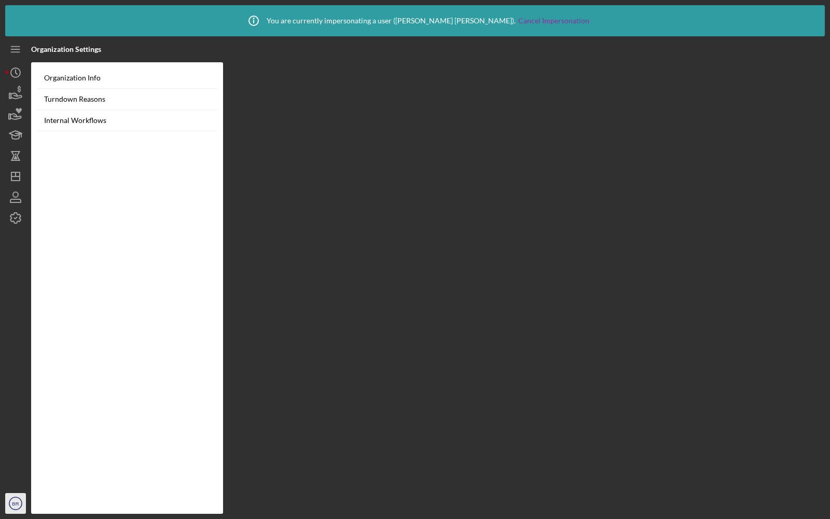
click at [12, 503] on text "BR" at bounding box center [15, 504] width 7 height 6
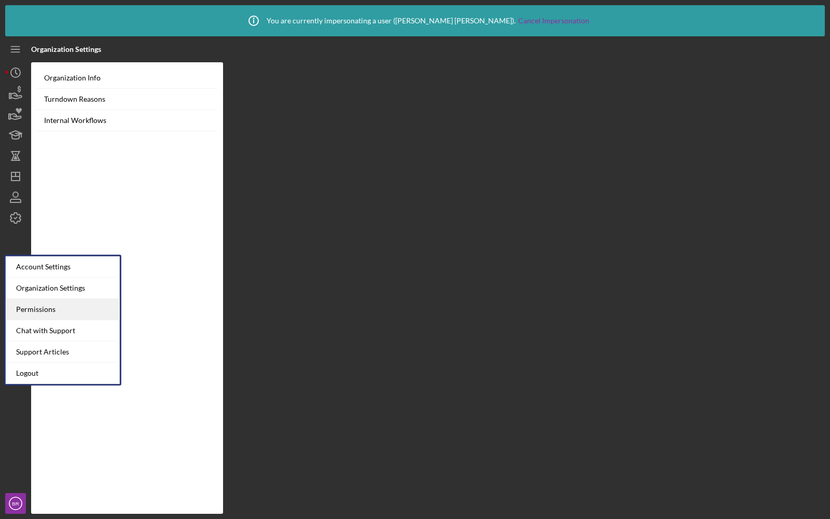
click at [30, 313] on div "Permissions" at bounding box center [63, 309] width 114 height 21
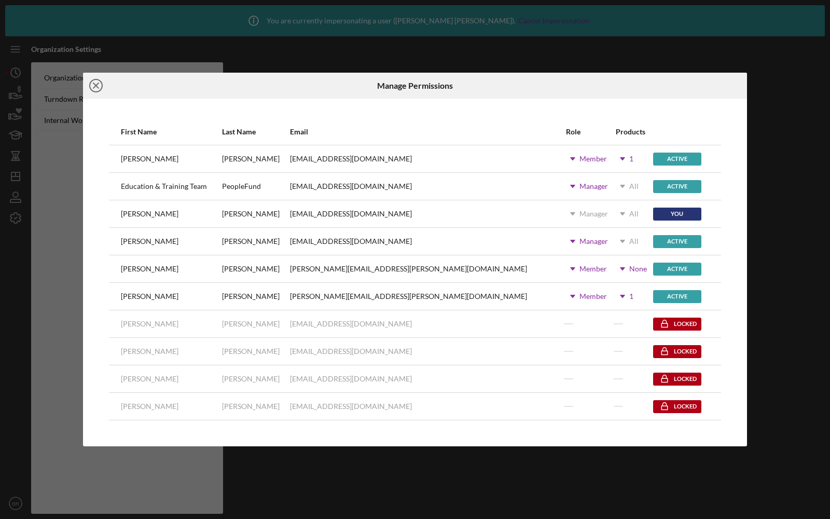
click at [93, 87] on icon "Icon/Close" at bounding box center [96, 86] width 26 height 26
